Goal: Task Accomplishment & Management: Manage account settings

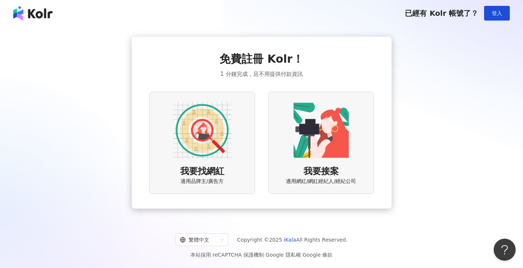
click at [370, 51] on div "免費註冊 Kolr！ 1 分鐘完成，且不用提供付款資訊 我要找網紅 適用品牌主/廣告方 我要接案 適用網紅/網紅經紀人/經紀公司" at bounding box center [261, 122] width 224 height 143
click at [493, 18] on button "登入" at bounding box center [497, 13] width 26 height 15
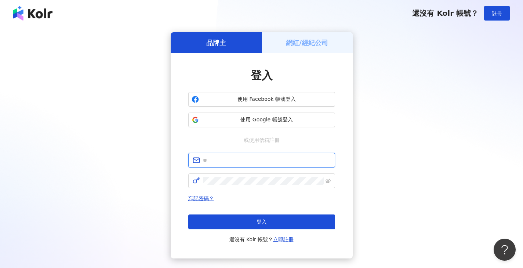
click at [253, 159] on input "text" at bounding box center [267, 160] width 128 height 8
type input "**********"
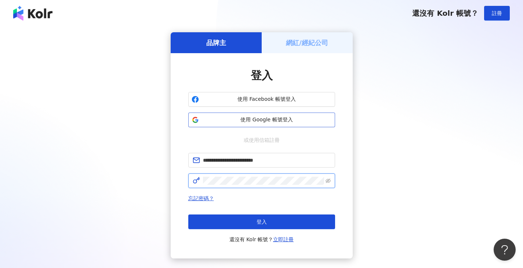
click button "登入" at bounding box center [261, 222] width 147 height 15
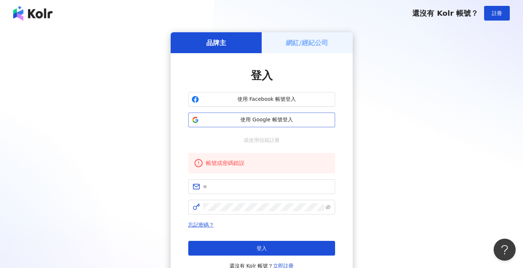
click at [269, 123] on span "使用 Google 帳號登入" at bounding box center [267, 119] width 130 height 7
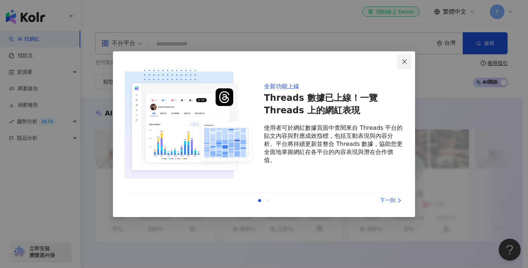
click at [404, 64] on icon "close" at bounding box center [405, 62] width 6 height 6
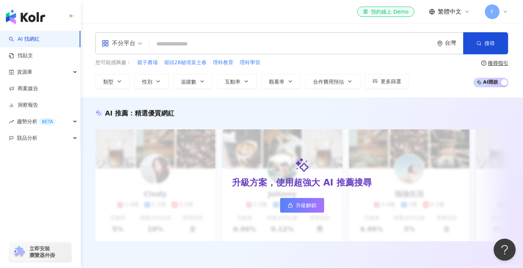
click at [496, 11] on span "F" at bounding box center [492, 11] width 15 height 15
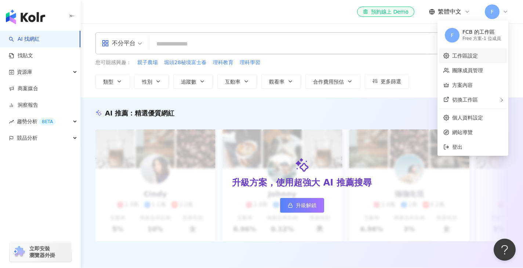
click at [478, 53] on link "工作區設定" at bounding box center [465, 56] width 26 height 6
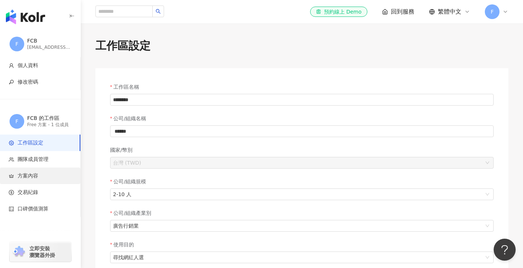
click at [40, 178] on span "方案內容" at bounding box center [42, 175] width 66 height 7
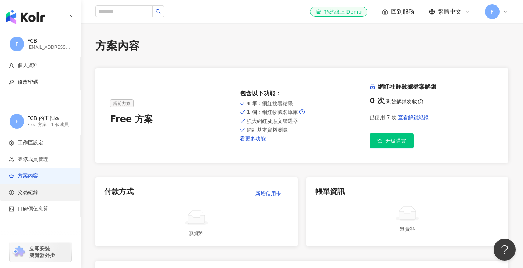
click at [39, 190] on span "交易紀錄" at bounding box center [42, 192] width 66 height 7
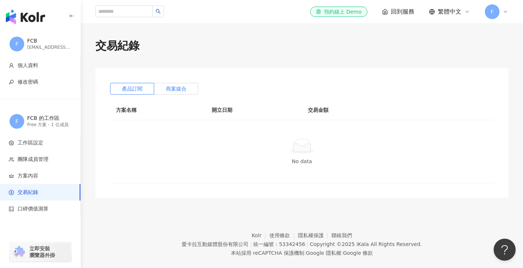
click at [175, 87] on span "商案媒合" at bounding box center [176, 89] width 21 height 6
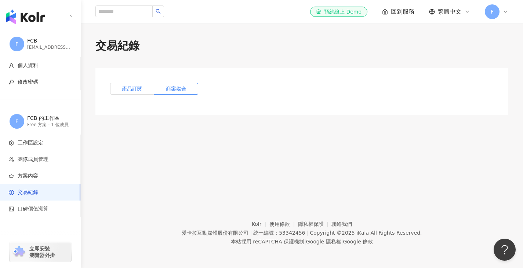
click at [113, 91] on label "產品訂閱" at bounding box center [132, 89] width 44 height 12
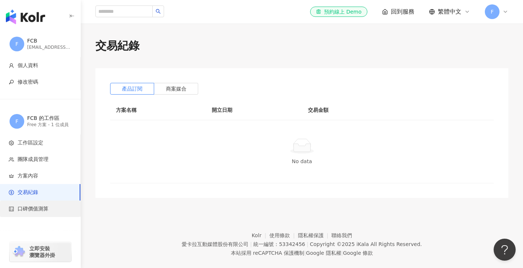
click at [47, 212] on span "口碑價值測算" at bounding box center [33, 208] width 31 height 7
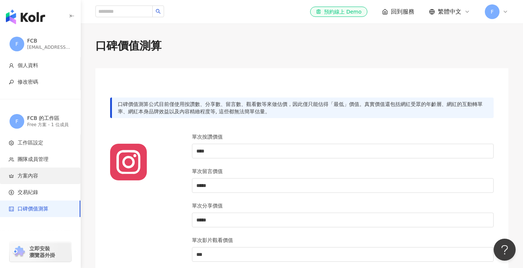
click at [40, 177] on span "方案內容" at bounding box center [42, 175] width 66 height 7
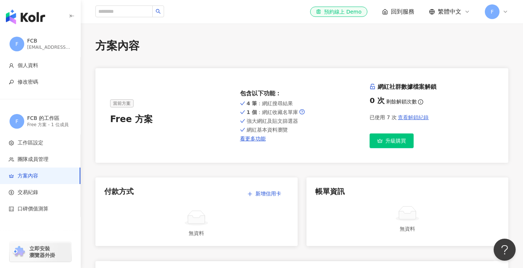
click at [409, 116] on span "查看解鎖紀錄" at bounding box center [413, 117] width 31 height 6
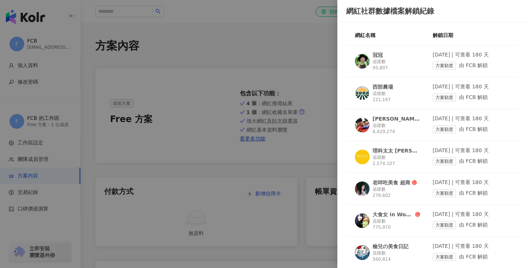
click at [229, 94] on div at bounding box center [264, 134] width 528 height 268
